Goal: Task Accomplishment & Management: Manage account settings

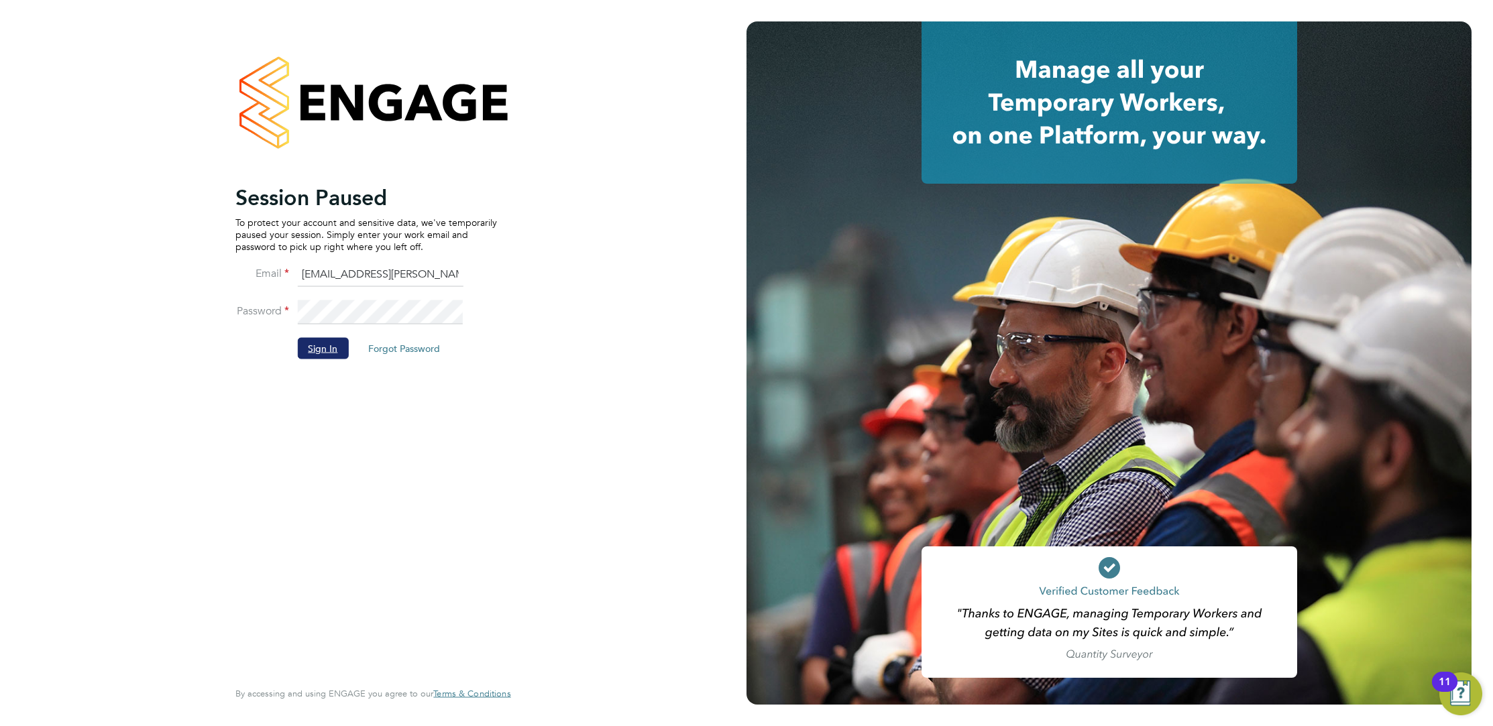
click at [327, 338] on button "Sign In" at bounding box center [322, 347] width 51 height 21
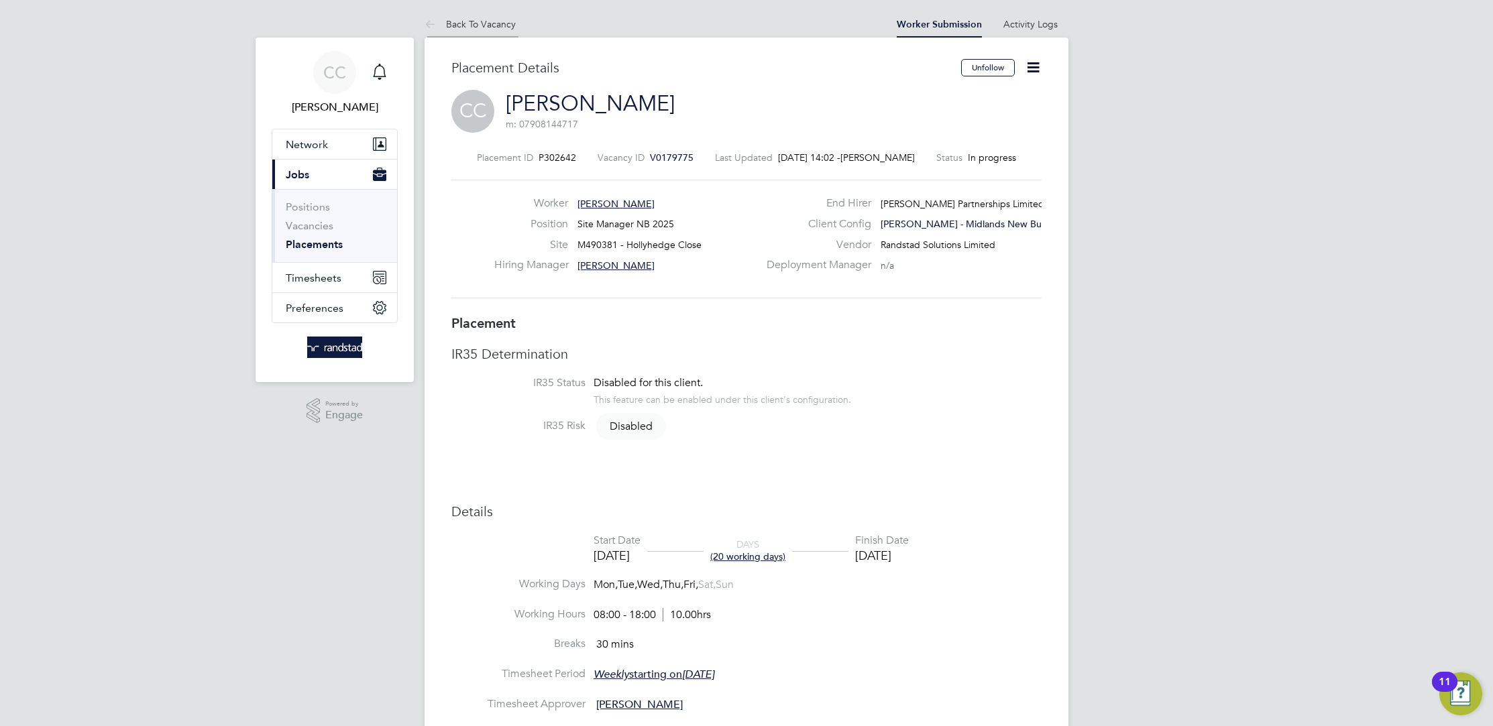
click at [449, 26] on link "Back To Vacancy" at bounding box center [469, 24] width 91 height 12
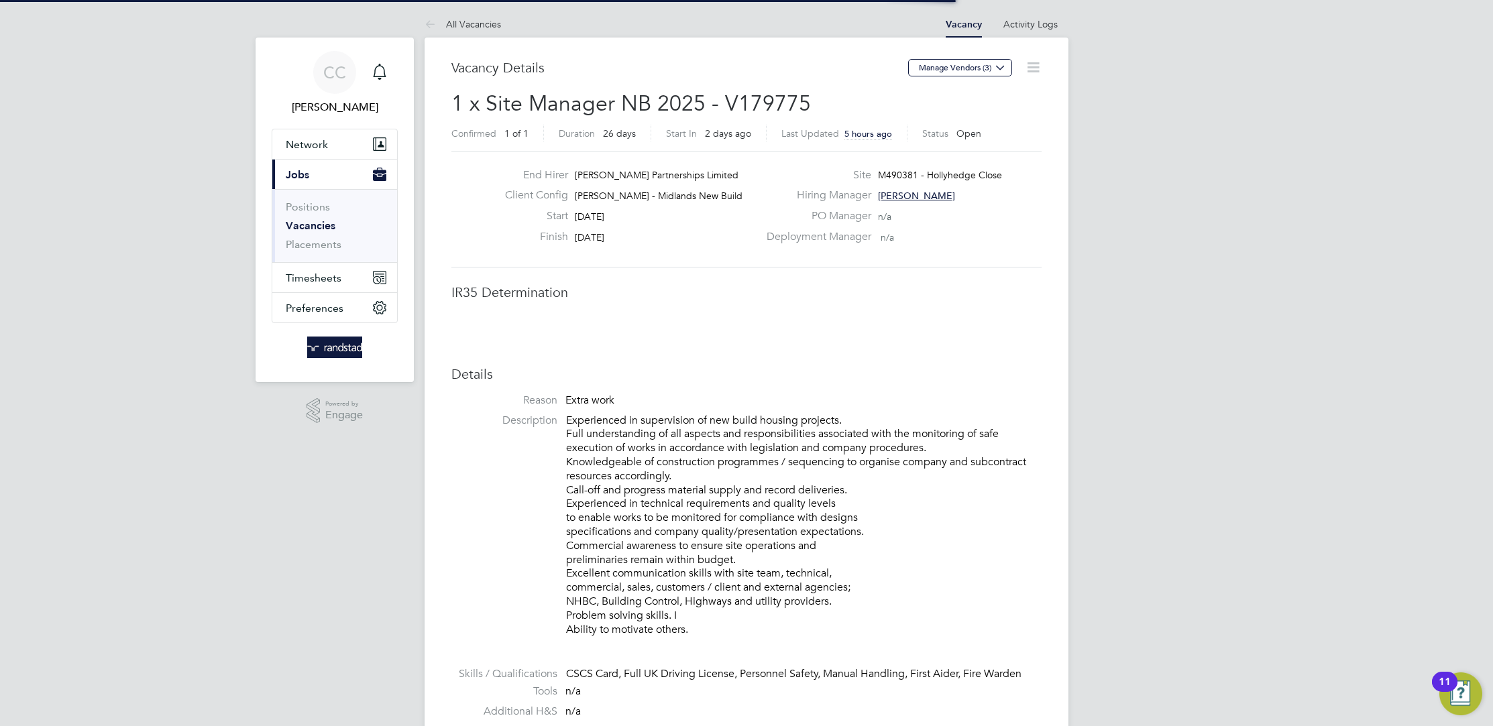
scroll to position [6, 6]
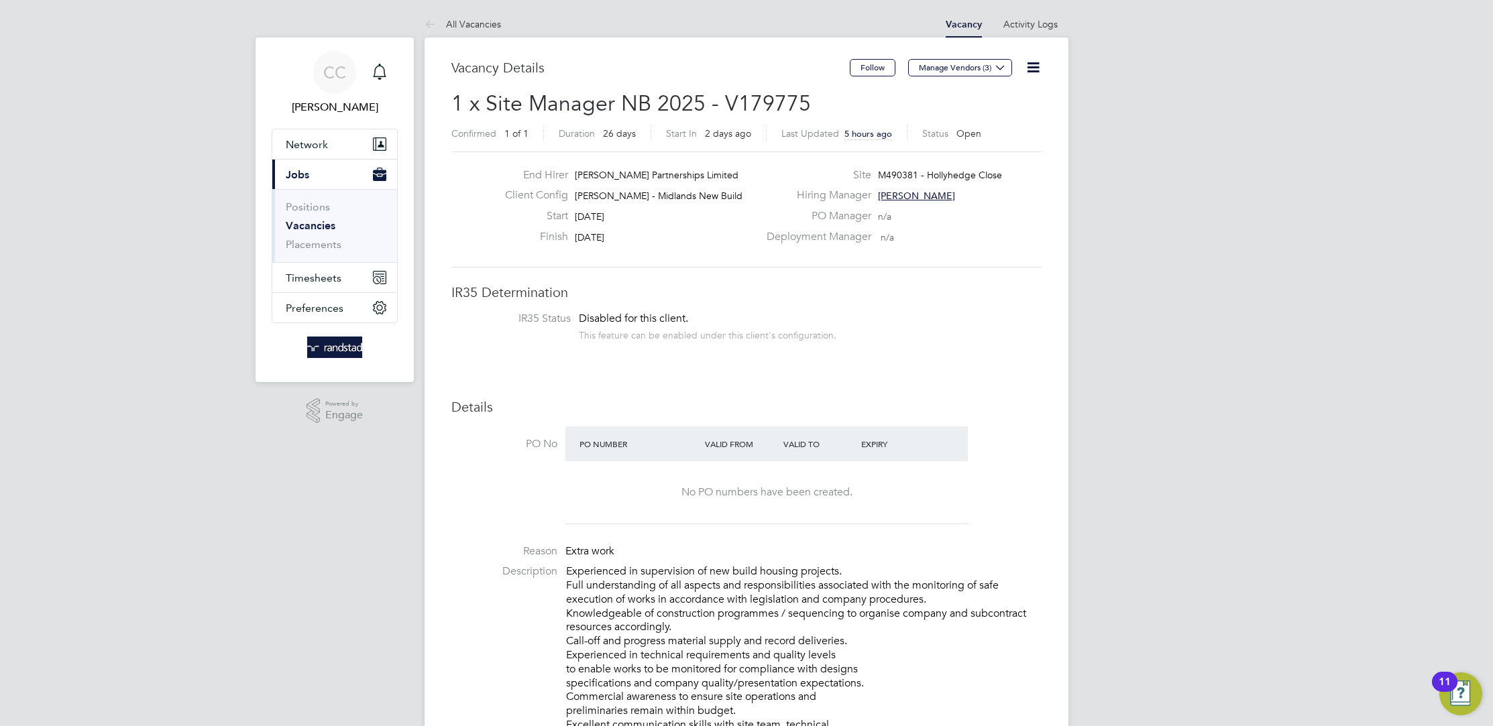
click at [320, 183] on button "Current page: Jobs" at bounding box center [334, 175] width 125 height 30
click at [314, 279] on span "Timesheets" at bounding box center [314, 278] width 56 height 13
click at [320, 237] on link "Timesheets" at bounding box center [314, 237] width 56 height 13
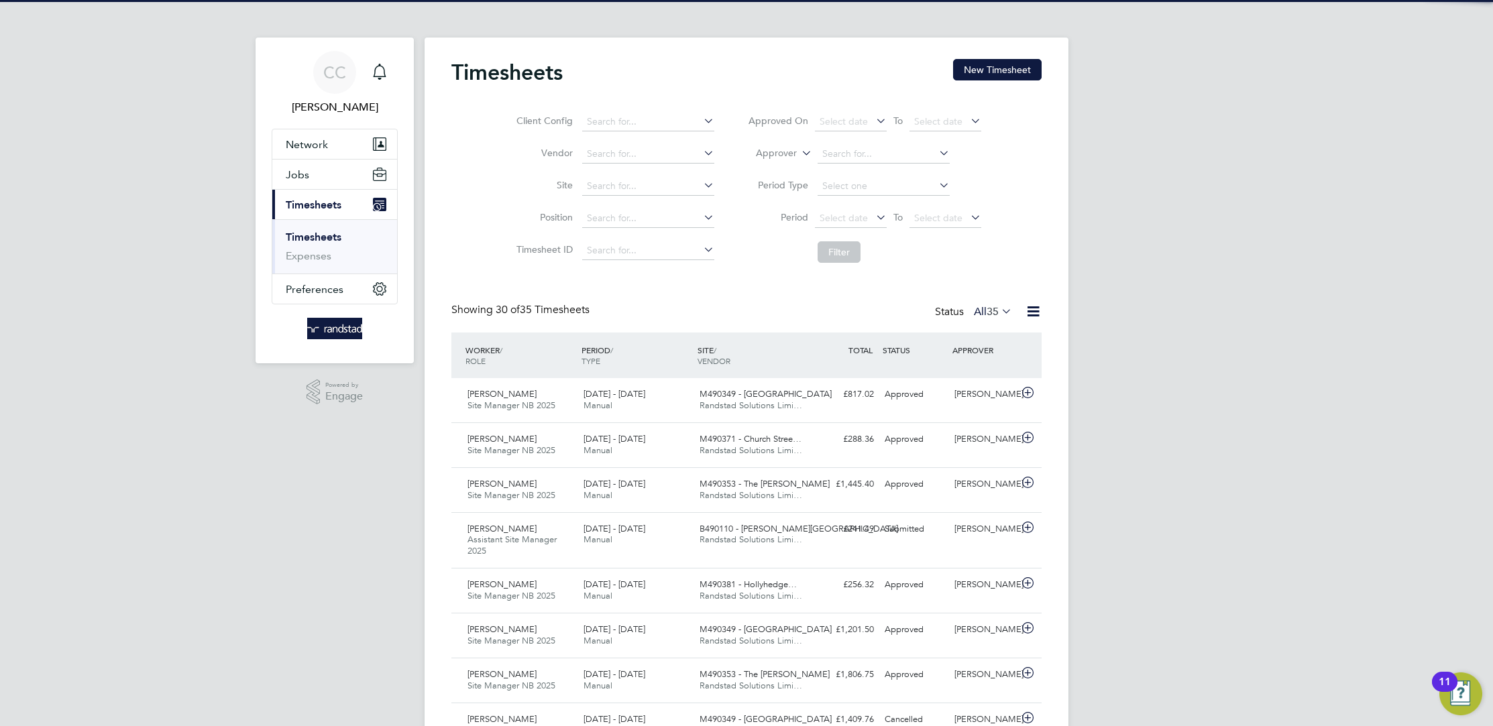
scroll to position [34, 116]
